Goal: Navigation & Orientation: Find specific page/section

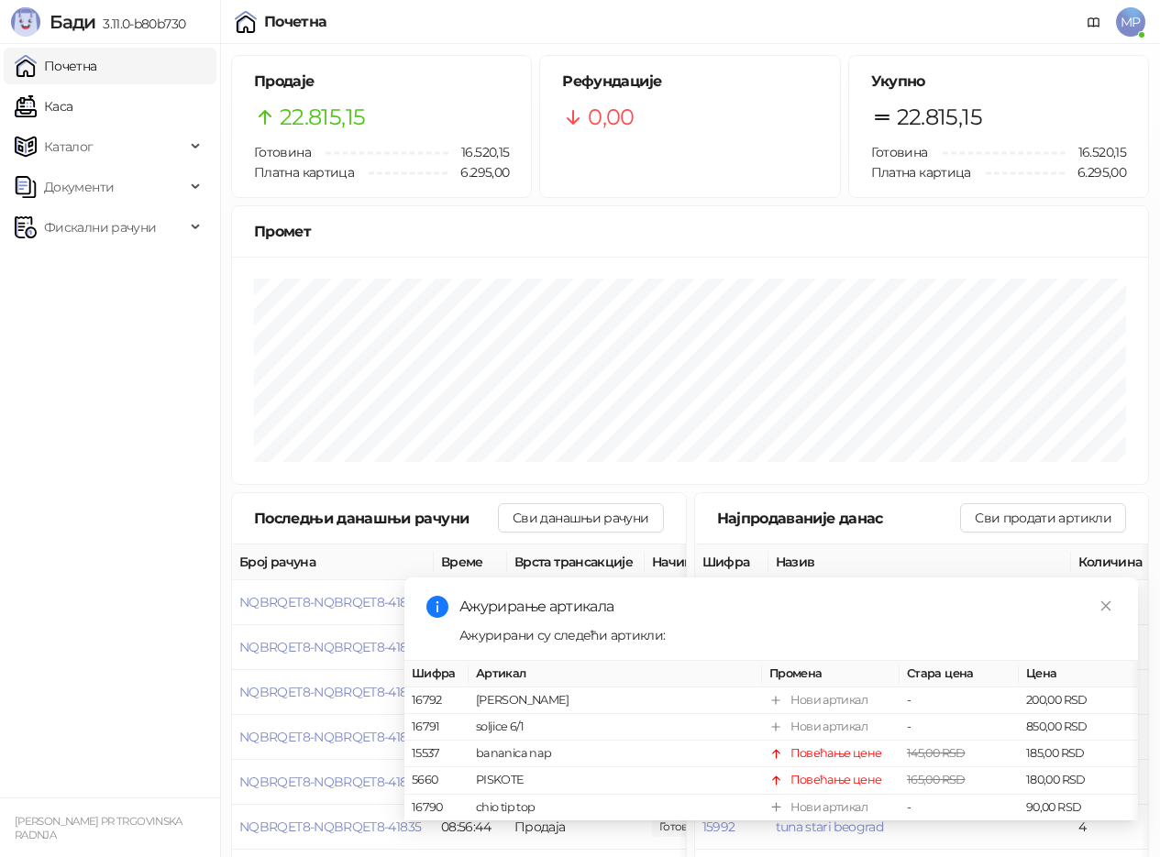
drag, startPoint x: 64, startPoint y: 109, endPoint x: 83, endPoint y: 64, distance: 48.5
click at [65, 109] on link "Каса" at bounding box center [44, 106] width 58 height 37
click at [84, 61] on link "Почетна" at bounding box center [56, 66] width 83 height 37
click at [62, 107] on link "Каса" at bounding box center [44, 106] width 58 height 37
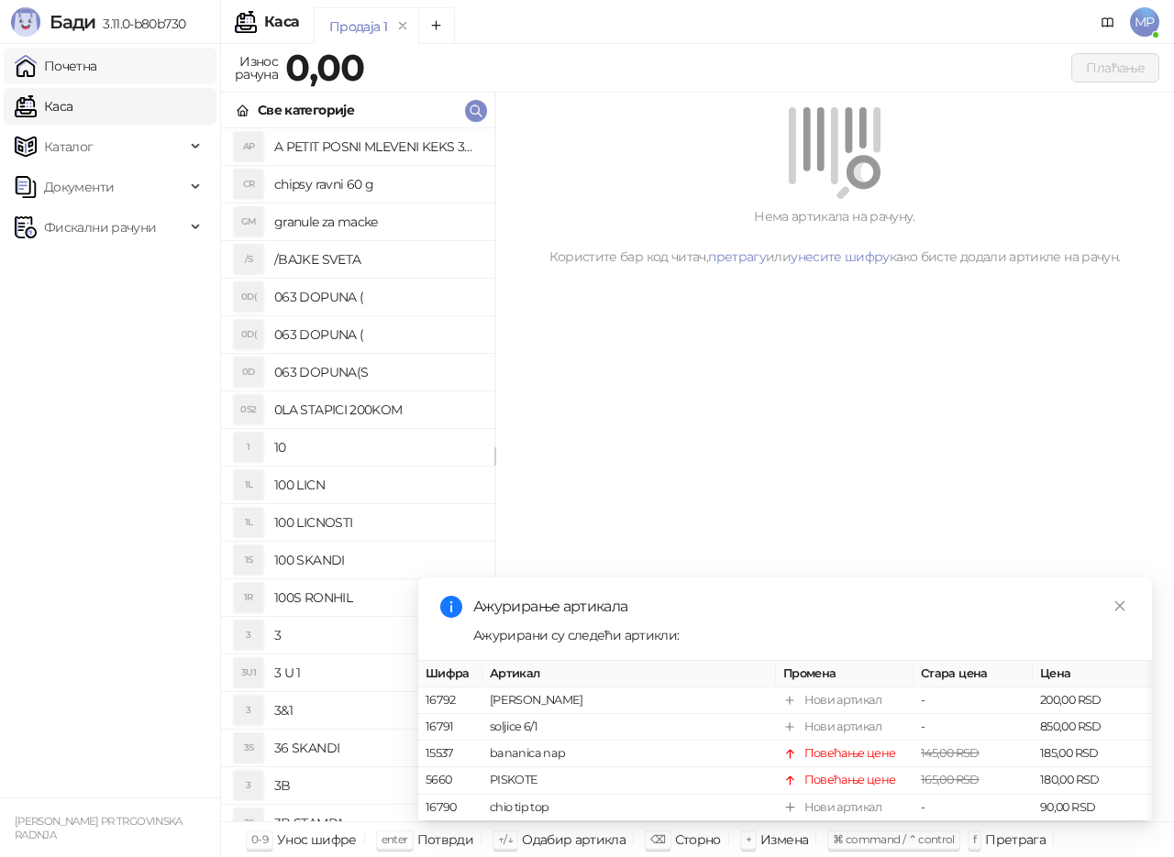
click at [76, 66] on link "Почетна" at bounding box center [56, 66] width 83 height 37
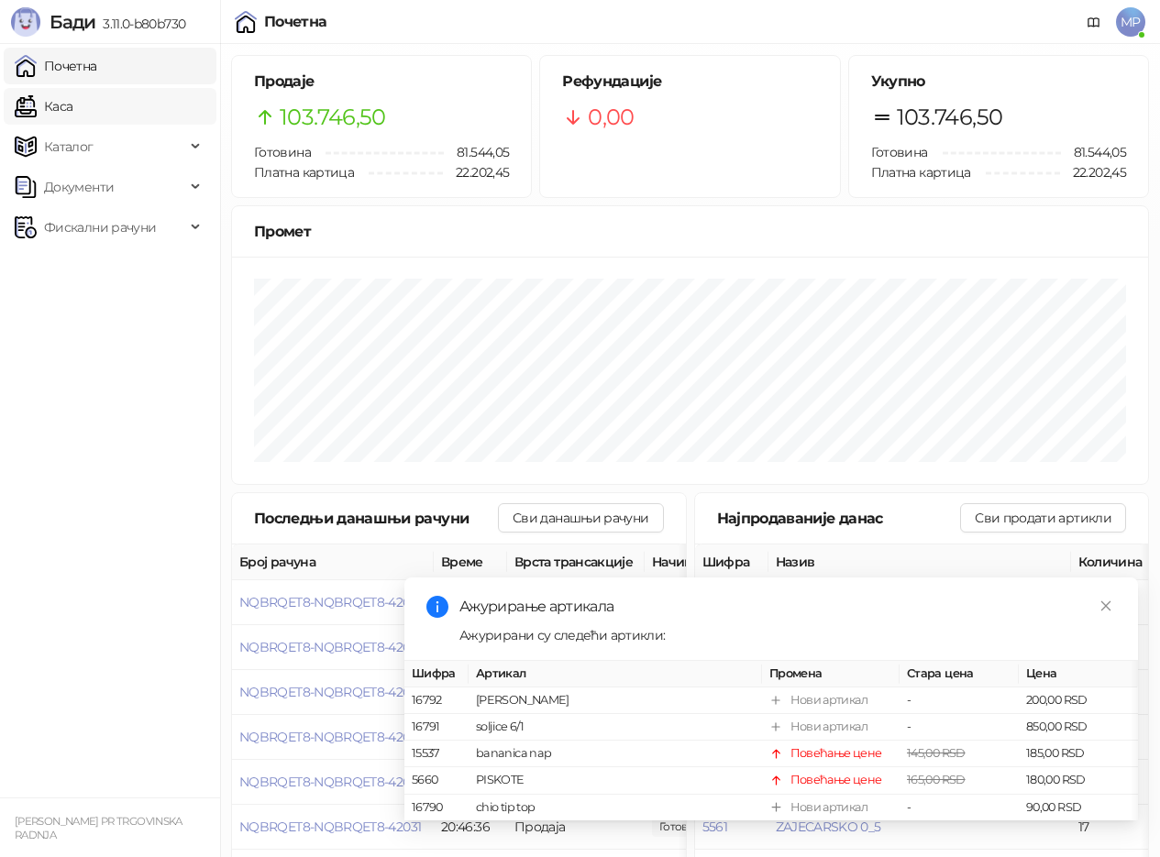
click at [50, 103] on link "Каса" at bounding box center [44, 106] width 58 height 37
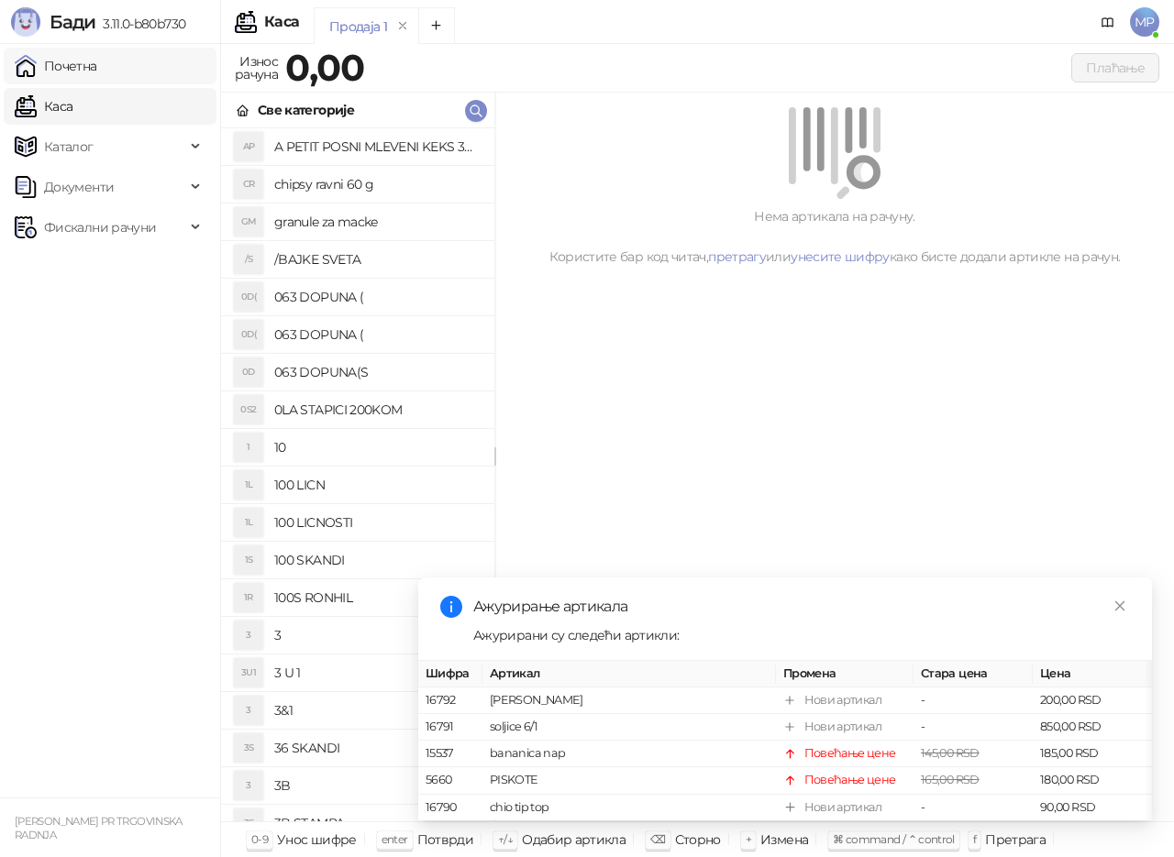
click at [69, 67] on link "Почетна" at bounding box center [56, 66] width 83 height 37
